Goal: Task Accomplishment & Management: Use online tool/utility

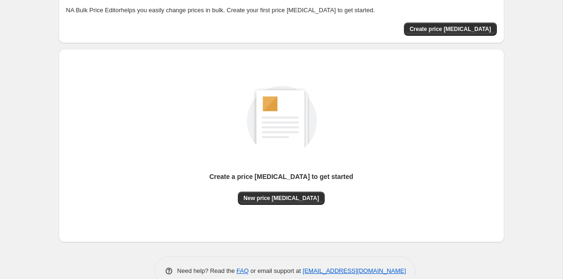
scroll to position [32, 0]
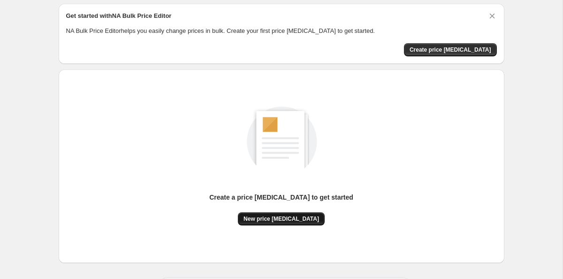
click at [287, 223] on button "New price [MEDICAL_DATA]" at bounding box center [281, 218] width 87 height 13
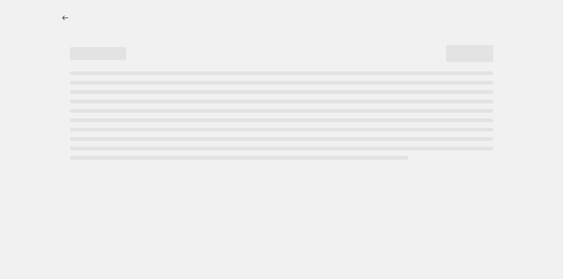
select select "percentage"
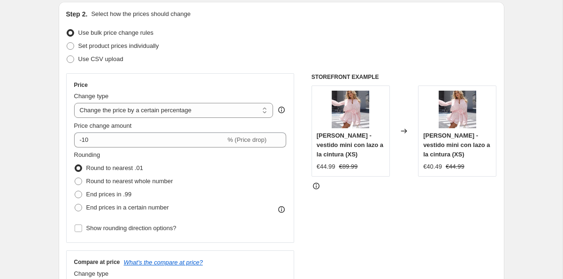
scroll to position [93, 0]
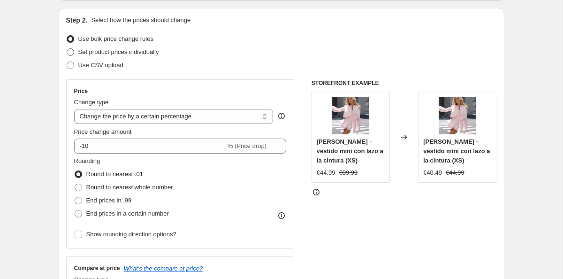
click at [144, 54] on span "Set product prices individually" at bounding box center [118, 51] width 81 height 7
click at [67, 49] on input "Set product prices individually" at bounding box center [67, 48] width 0 height 0
radio input "true"
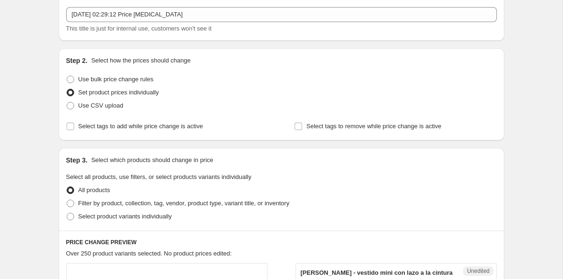
scroll to position [0, 0]
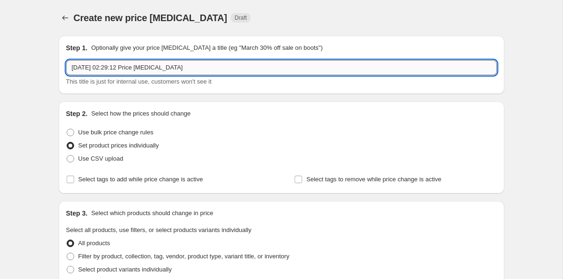
click at [224, 68] on input "17 sept. 2025, 02:29:12 Price change job" at bounding box center [281, 67] width 431 height 15
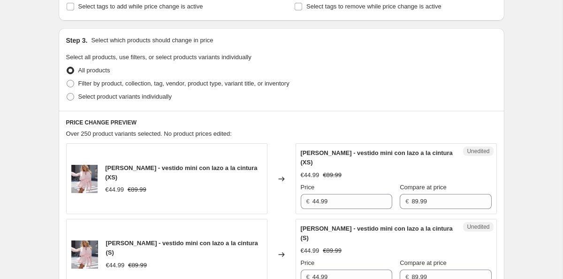
scroll to position [164, 0]
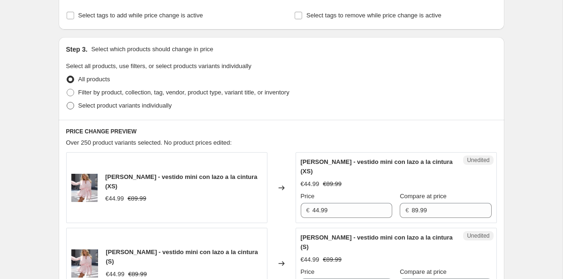
click at [73, 103] on span at bounding box center [71, 106] width 8 height 8
click at [67, 102] on input "Select product variants individually" at bounding box center [67, 102] width 0 height 0
radio input "true"
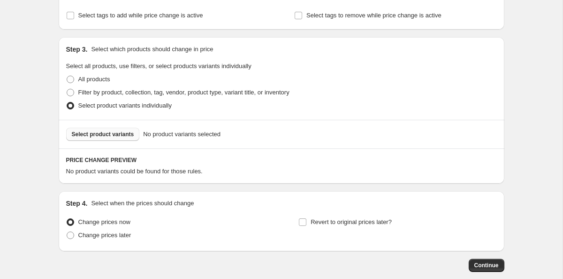
click at [114, 137] on span "Select product variants" at bounding box center [103, 134] width 62 height 8
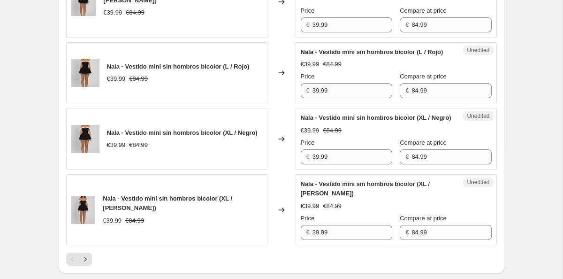
scroll to position [1743, 0]
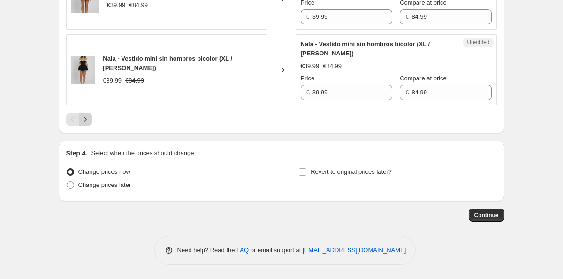
click at [87, 118] on icon "Next" at bounding box center [85, 118] width 9 height 9
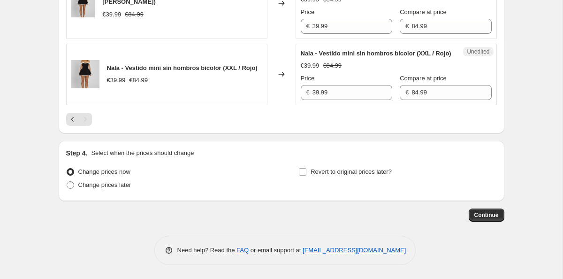
scroll to position [528, 0]
click at [479, 219] on span "Continue" at bounding box center [486, 215] width 24 height 8
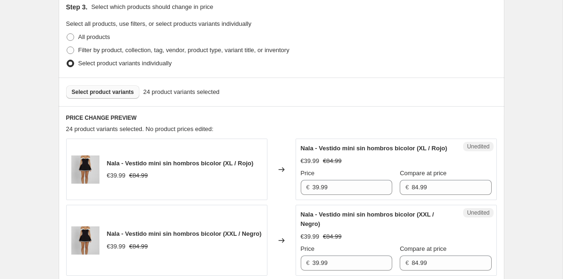
scroll to position [259, 0]
click at [435, 194] on input "84.99" at bounding box center [451, 186] width 80 height 15
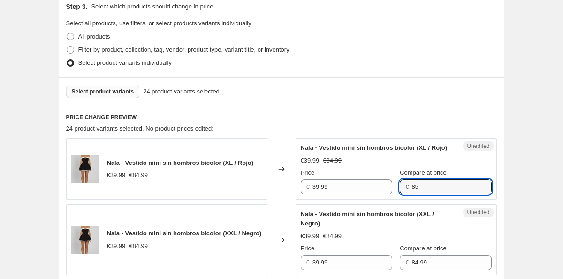
type input "85"
click at [448, 133] on div "24 product variants selected. No product prices edited:" at bounding box center [281, 128] width 431 height 9
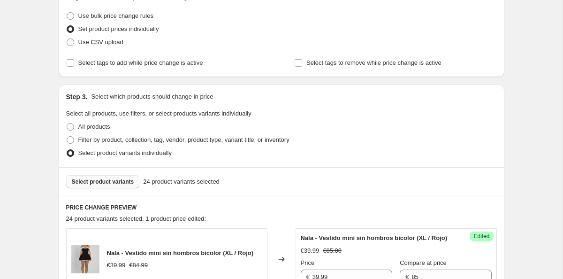
scroll to position [147, 0]
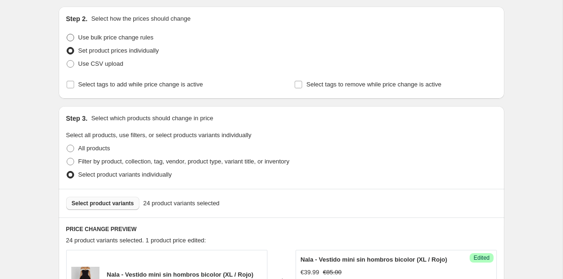
click at [71, 38] on span at bounding box center [71, 38] width 8 height 8
click at [67, 34] on input "Use bulk price change rules" at bounding box center [67, 34] width 0 height 0
radio input "true"
select select "percentage"
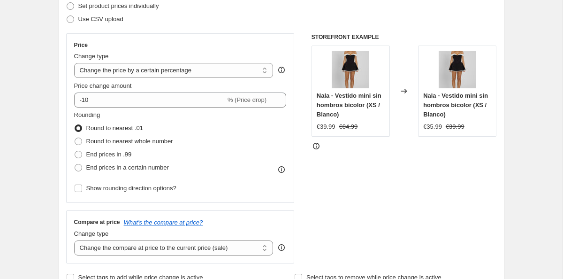
scroll to position [140, 0]
click at [171, 73] on select "Change the price to a certain amount Change the price by a certain amount Chang…" at bounding box center [173, 69] width 199 height 15
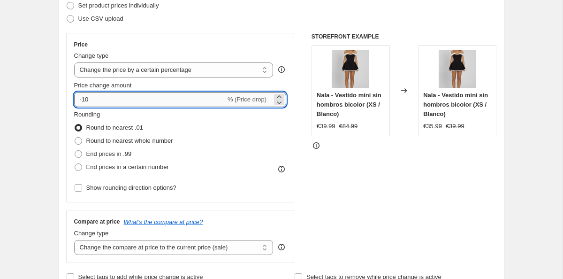
click at [85, 98] on input "-10" at bounding box center [150, 99] width 152 height 15
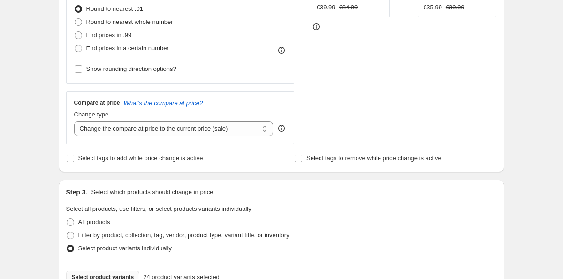
scroll to position [261, 0]
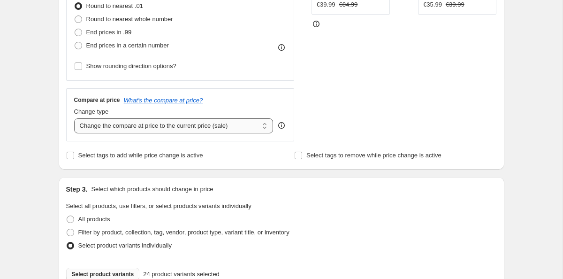
click at [142, 132] on select "Change the compare at price to the current price (sale) Change the compare at p…" at bounding box center [173, 125] width 199 height 15
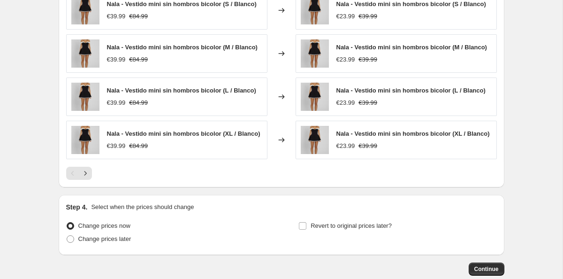
scroll to position [694, 0]
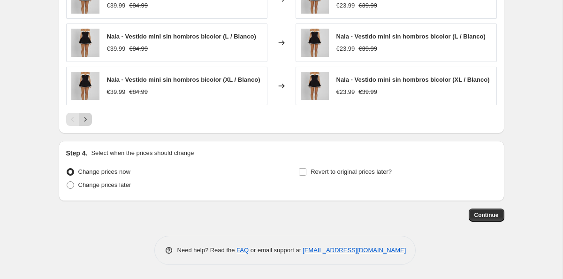
click at [85, 120] on icon "Next" at bounding box center [85, 118] width 9 height 9
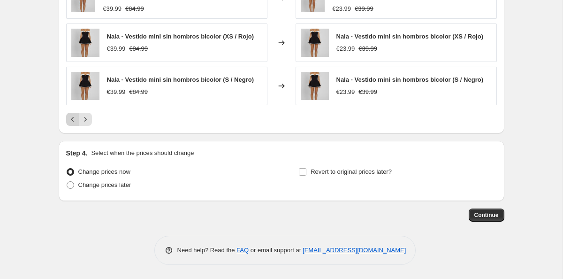
click at [73, 118] on icon "Previous" at bounding box center [72, 118] width 9 height 9
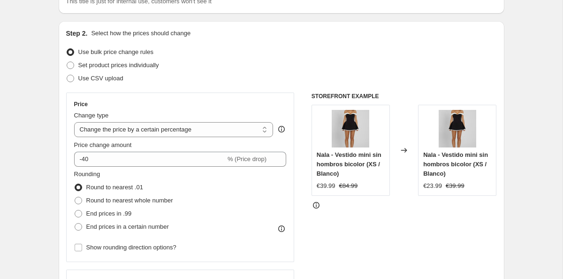
scroll to position [78, 0]
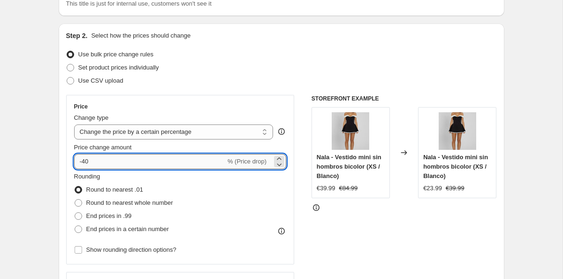
click at [122, 156] on input "-40" at bounding box center [150, 161] width 152 height 15
click at [142, 166] on input "-40" at bounding box center [150, 161] width 152 height 15
type input "-4"
click at [249, 179] on div "Rounding Round to nearest .01 Round to nearest whole number End prices in .99 E…" at bounding box center [180, 204] width 213 height 64
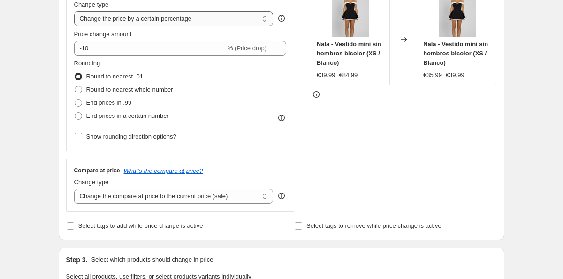
scroll to position [186, 0]
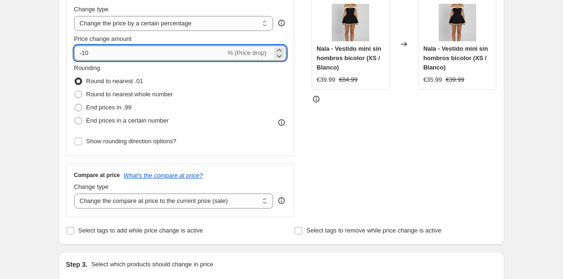
click at [91, 54] on input "-10" at bounding box center [150, 53] width 152 height 15
type input "-1"
type input "-40"
click at [71, 229] on input "Select tags to add while price change is active" at bounding box center [71, 231] width 8 height 8
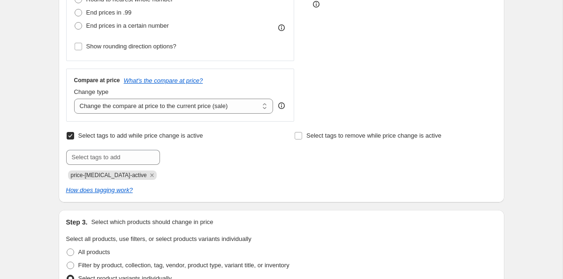
scroll to position [302, 0]
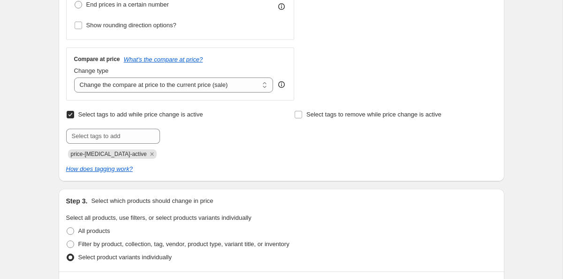
click at [70, 114] on input "Select tags to add while price change is active" at bounding box center [71, 115] width 8 height 8
checkbox input "false"
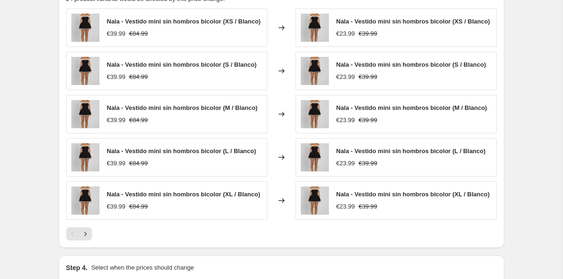
scroll to position [694, 0]
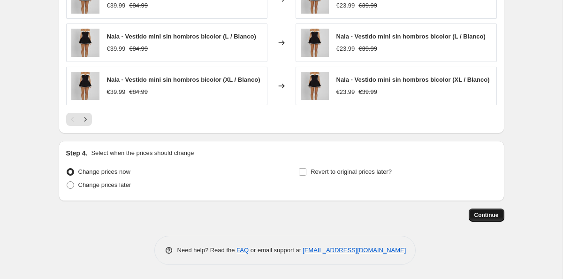
click at [487, 211] on button "Continue" at bounding box center [487, 214] width 36 height 13
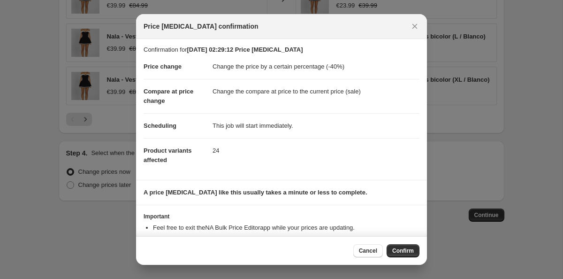
scroll to position [0, 0]
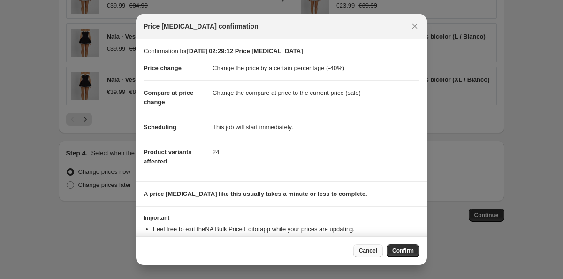
click at [368, 247] on span "Cancel" at bounding box center [368, 251] width 18 height 8
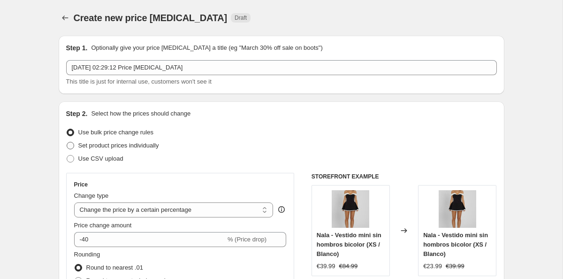
click at [73, 147] on span at bounding box center [71, 146] width 8 height 8
click at [67, 142] on input "Set product prices individually" at bounding box center [67, 142] width 0 height 0
radio input "true"
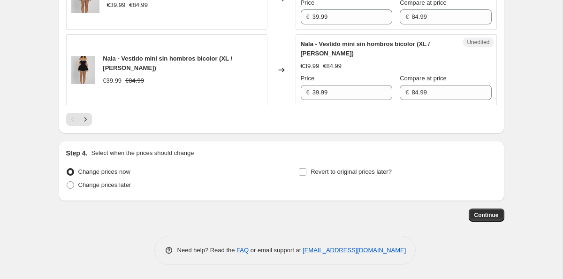
scroll to position [1743, 0]
click at [74, 184] on span at bounding box center [70, 185] width 8 height 8
click at [67, 182] on input "Change prices later" at bounding box center [67, 181] width 0 height 0
radio input "true"
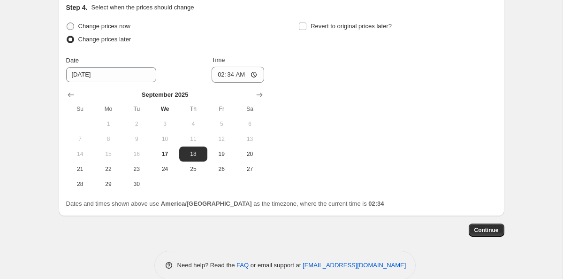
click at [68, 30] on span at bounding box center [71, 27] width 8 height 8
click at [67, 23] on input "Change prices now" at bounding box center [67, 23] width 0 height 0
radio input "true"
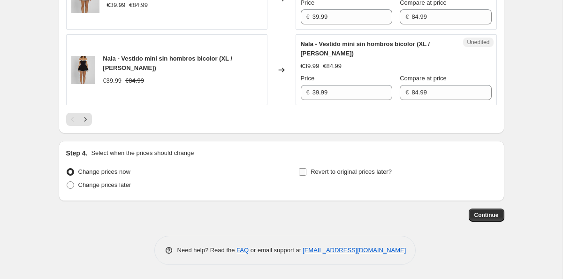
click at [303, 172] on input "Revert to original prices later?" at bounding box center [303, 172] width 8 height 8
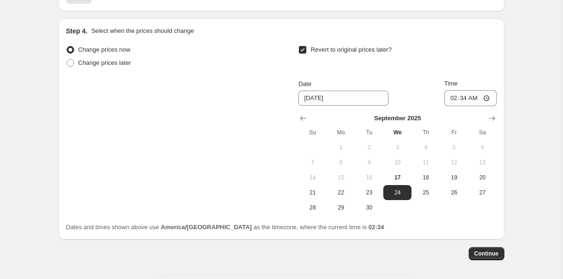
click at [303, 53] on input "Revert to original prices later?" at bounding box center [303, 50] width 8 height 8
checkbox input "false"
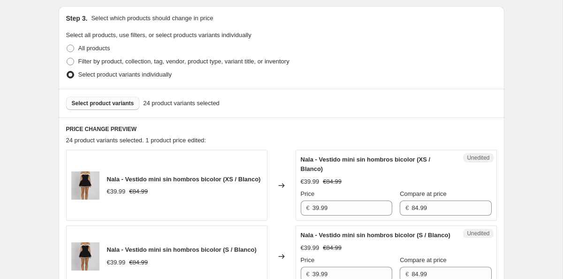
scroll to position [197, 0]
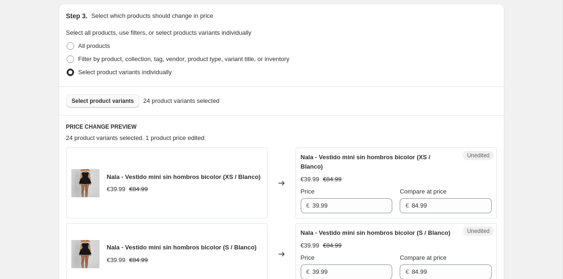
click at [106, 106] on button "Select product variants" at bounding box center [103, 100] width 74 height 13
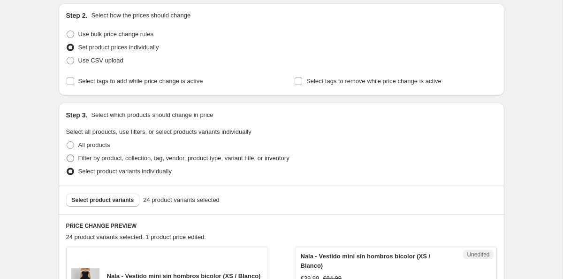
scroll to position [110, 0]
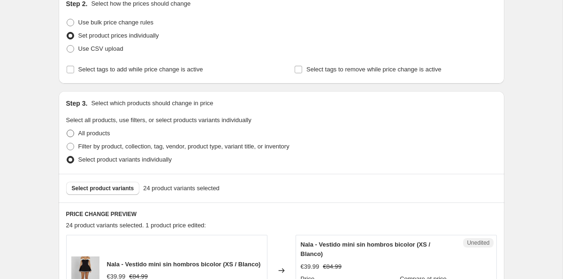
click at [70, 129] on label "All products" at bounding box center [88, 133] width 44 height 13
click at [67, 129] on input "All products" at bounding box center [67, 129] width 0 height 0
radio input "true"
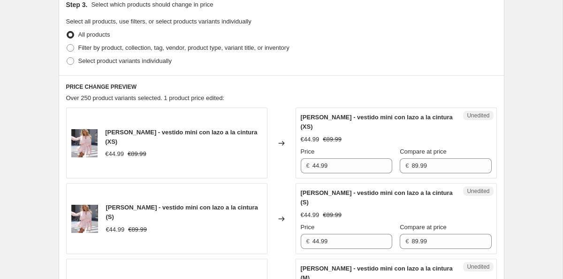
scroll to position [208, 0]
click at [74, 64] on span at bounding box center [70, 61] width 8 height 8
click at [67, 58] on input "Select product variants individually" at bounding box center [67, 58] width 0 height 0
radio input "true"
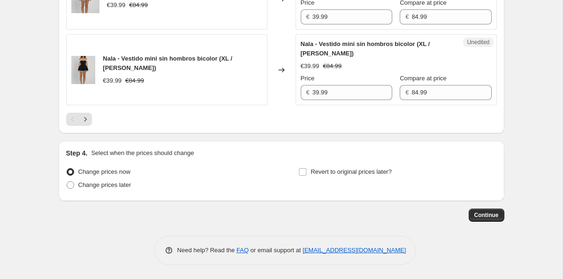
scroll to position [1743, 0]
click at [493, 220] on button "Continue" at bounding box center [487, 214] width 36 height 13
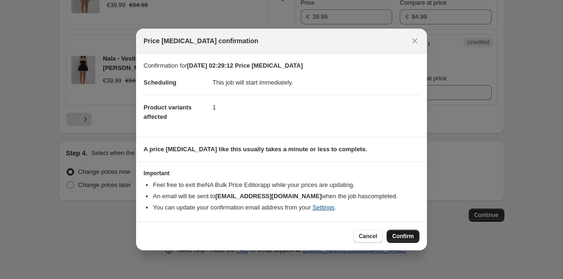
click at [390, 240] on button "Confirm" at bounding box center [403, 235] width 33 height 13
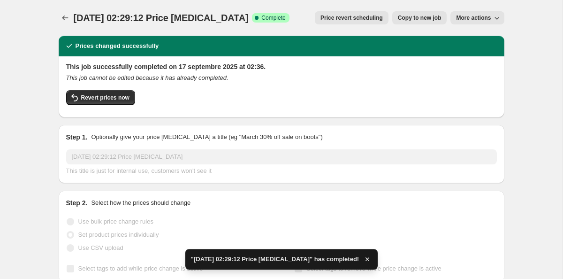
click at [476, 16] on span "More actions" at bounding box center [473, 18] width 35 height 8
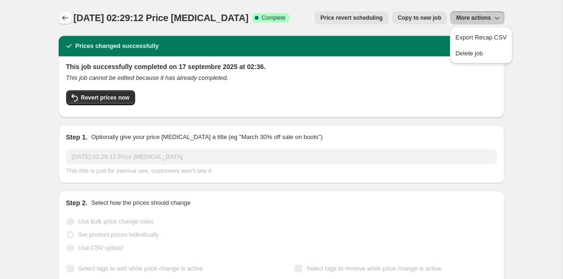
click at [68, 20] on icon "Price change jobs" at bounding box center [65, 17] width 9 height 9
